Goal: Task Accomplishment & Management: Use online tool/utility

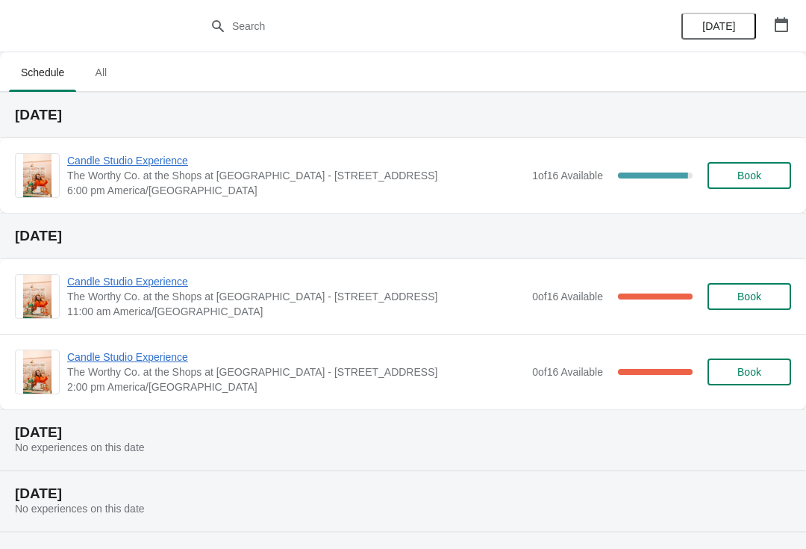
click at [148, 155] on span "Candle Studio Experience" at bounding box center [296, 160] width 458 height 15
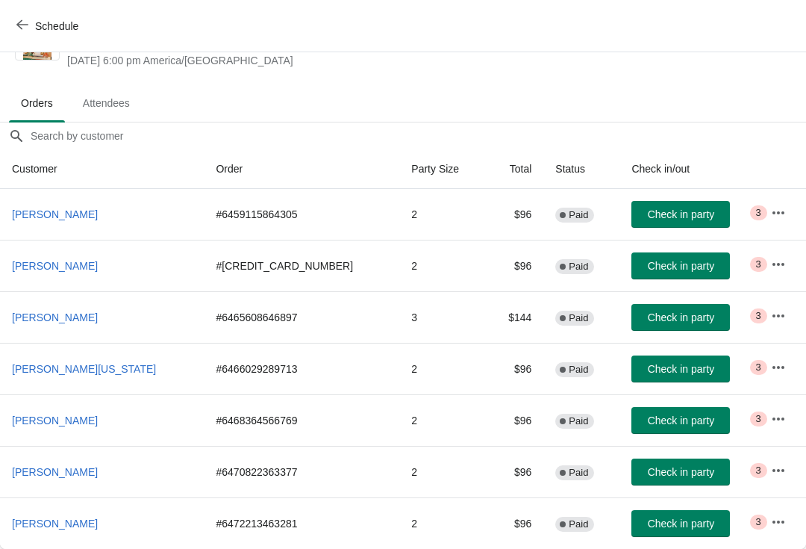
scroll to position [59, 0]
click at [78, 215] on span "[PERSON_NAME]" at bounding box center [55, 214] width 86 height 12
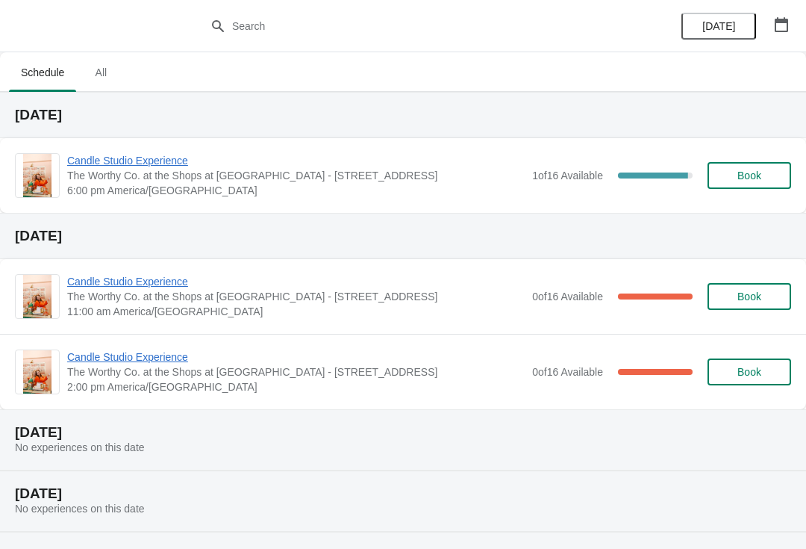
click at [156, 157] on span "Candle Studio Experience" at bounding box center [296, 160] width 458 height 15
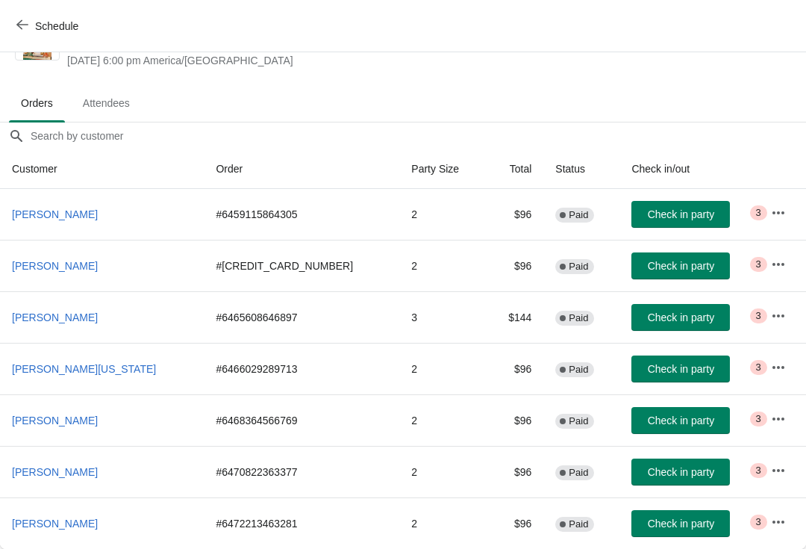
scroll to position [59, 0]
click at [667, 535] on button "Check in party" at bounding box center [680, 523] width 99 height 27
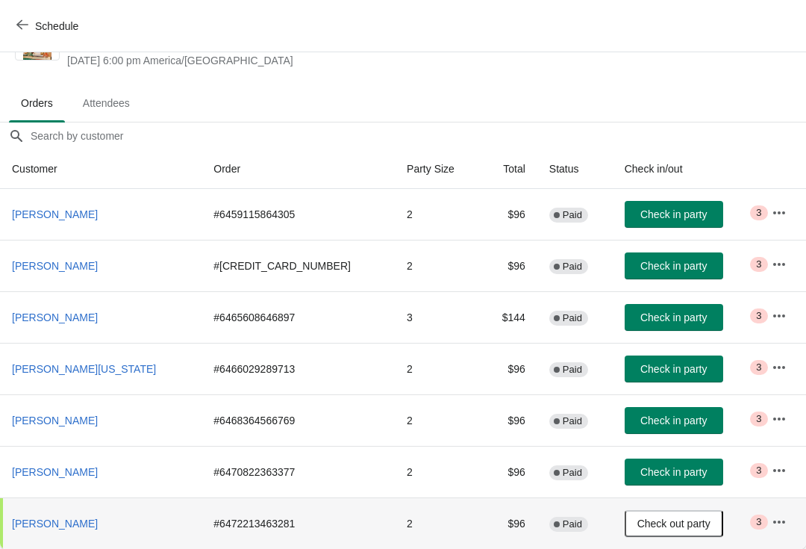
click at [658, 519] on span "Check out party" at bounding box center [673, 523] width 73 height 12
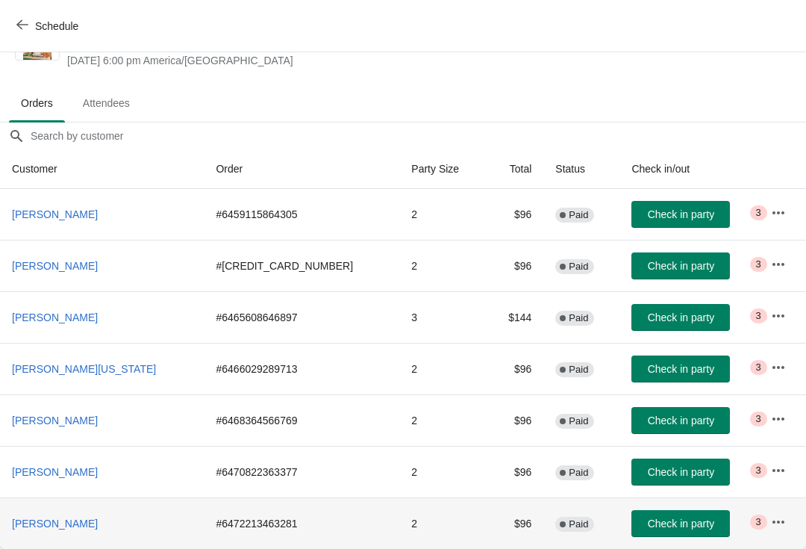
click at [652, 522] on span "Check in party" at bounding box center [681, 523] width 66 height 12
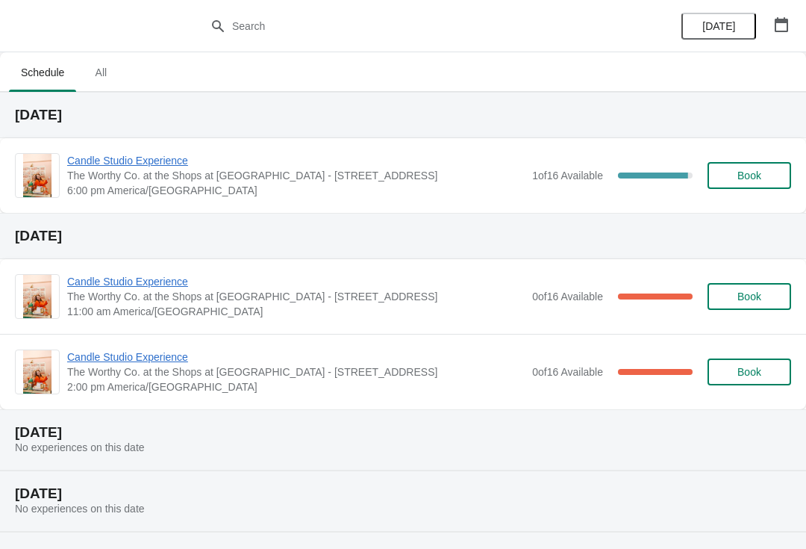
click at [105, 163] on span "Candle Studio Experience" at bounding box center [296, 160] width 458 height 15
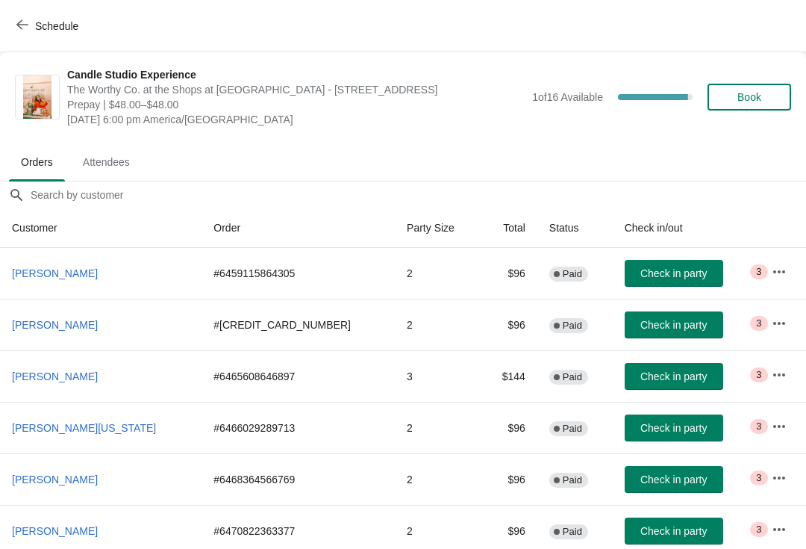
click at [637, 265] on button "Check in party" at bounding box center [674, 273] width 99 height 27
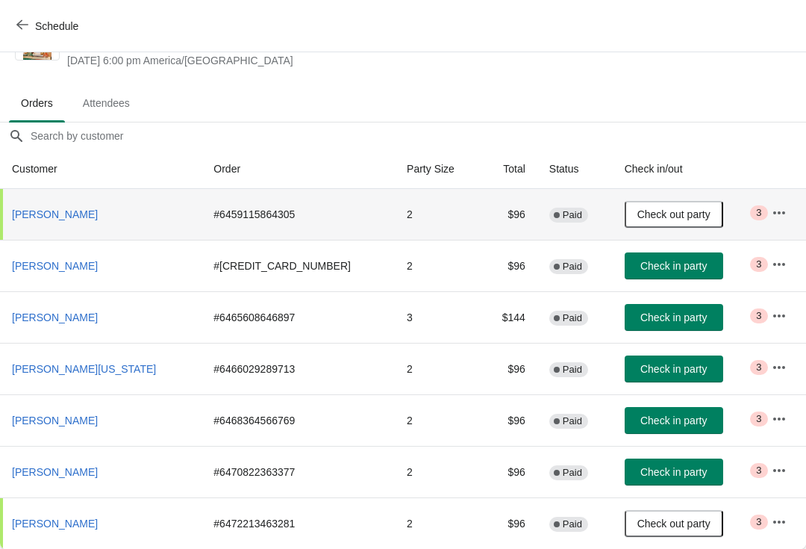
scroll to position [59, 0]
click at [650, 264] on span "Check in party" at bounding box center [673, 266] width 66 height 12
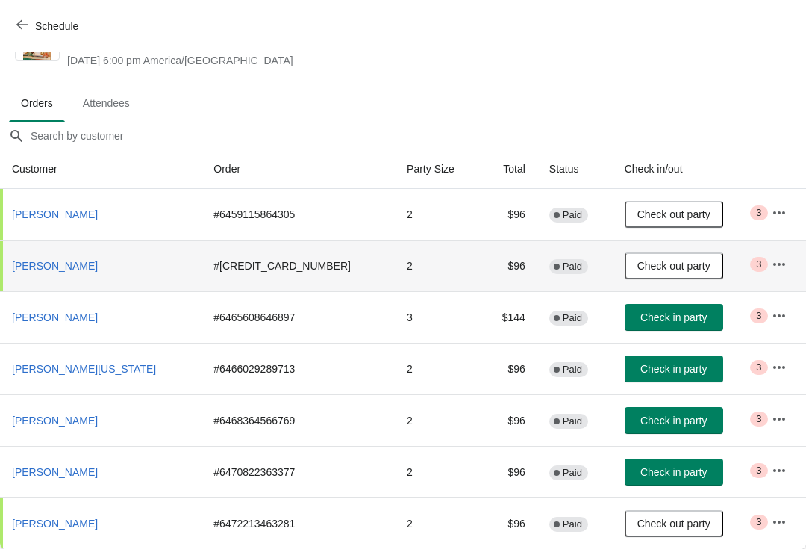
click at [652, 414] on span "Check in party" at bounding box center [673, 420] width 66 height 12
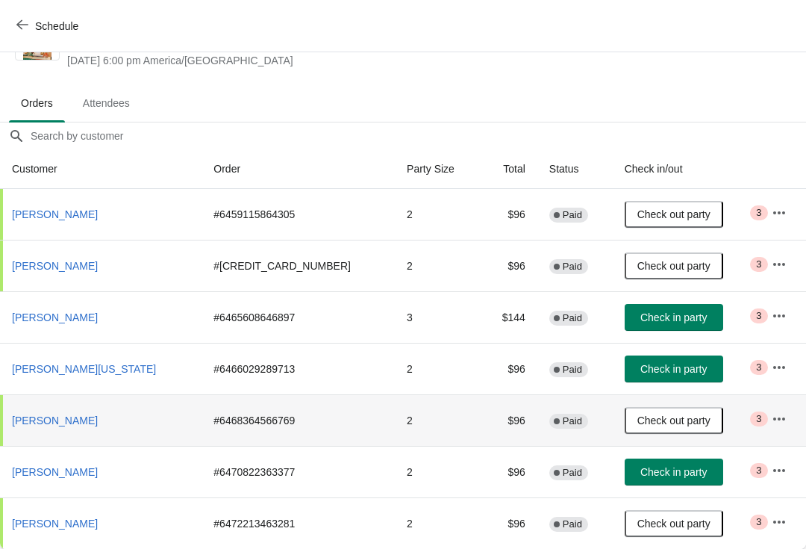
click at [640, 466] on span "Check in party" at bounding box center [673, 472] width 66 height 12
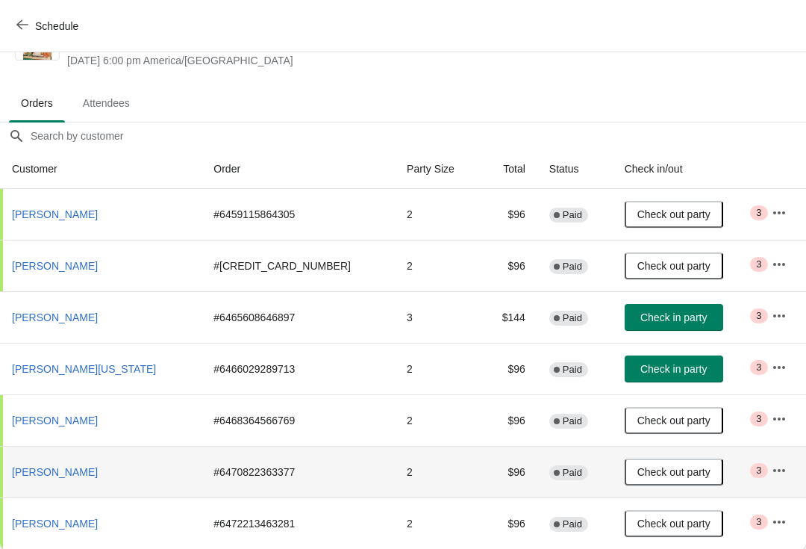
click at [644, 357] on button "Check in party" at bounding box center [674, 368] width 99 height 27
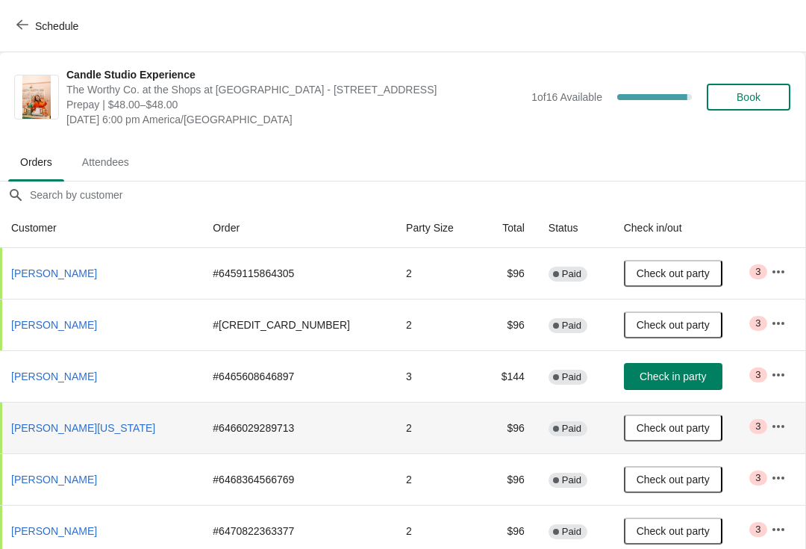
scroll to position [0, 1]
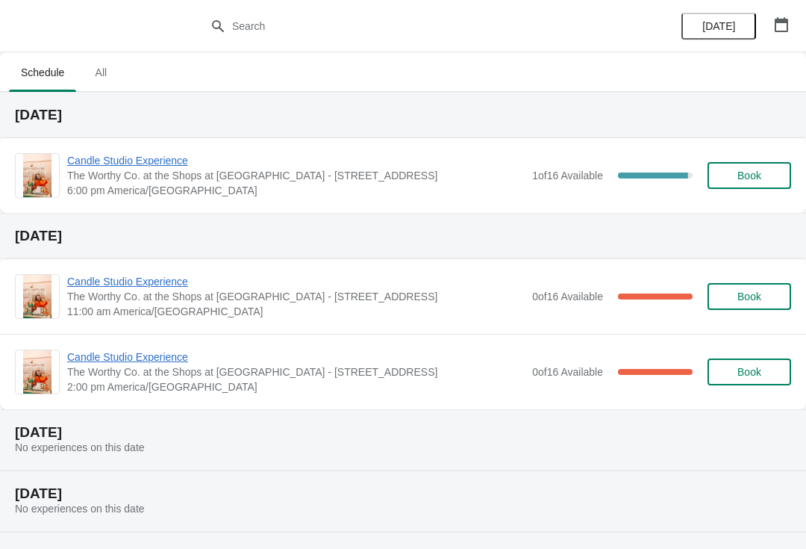
click at [119, 154] on span "Candle Studio Experience" at bounding box center [296, 160] width 458 height 15
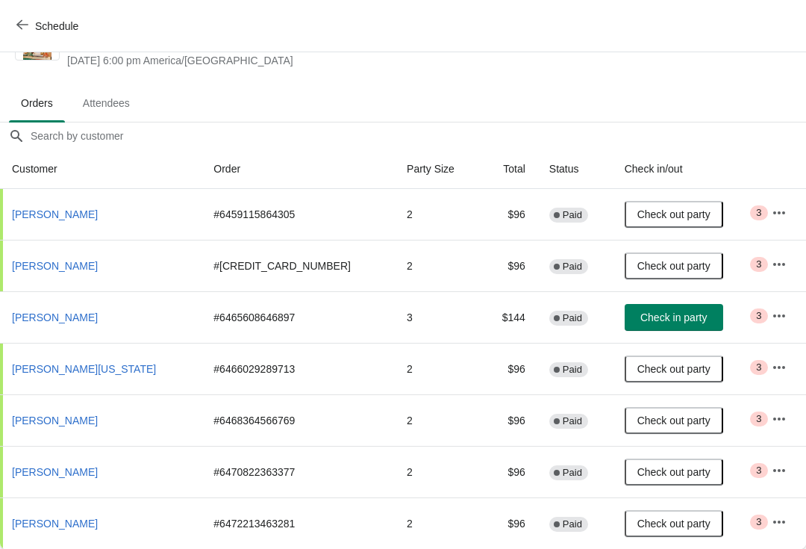
scroll to position [59, 0]
click at [643, 320] on span "Check in party" at bounding box center [673, 317] width 66 height 12
